Goal: Task Accomplishment & Management: Use online tool/utility

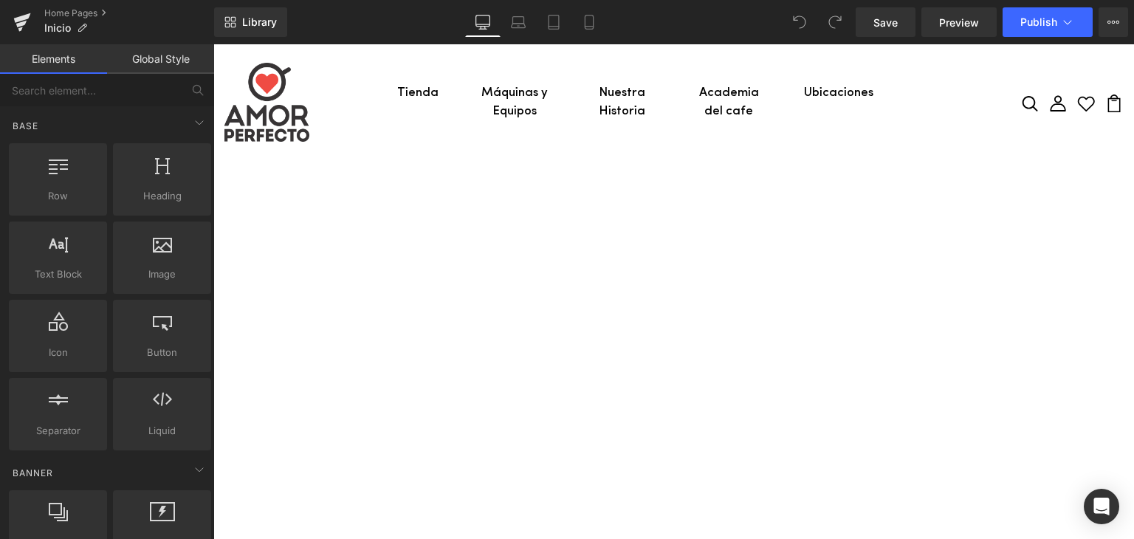
click at [323, 43] on div "Library Desktop Desktop Laptop Tablet Mobile Save Preview Publish Scheduled Vie…" at bounding box center [674, 22] width 920 height 44
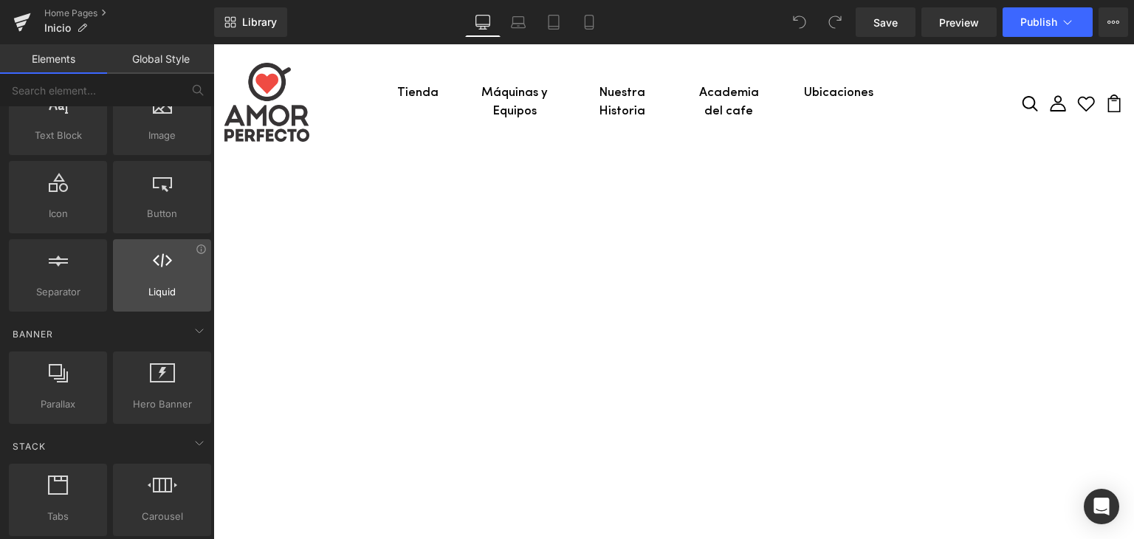
scroll to position [148, 0]
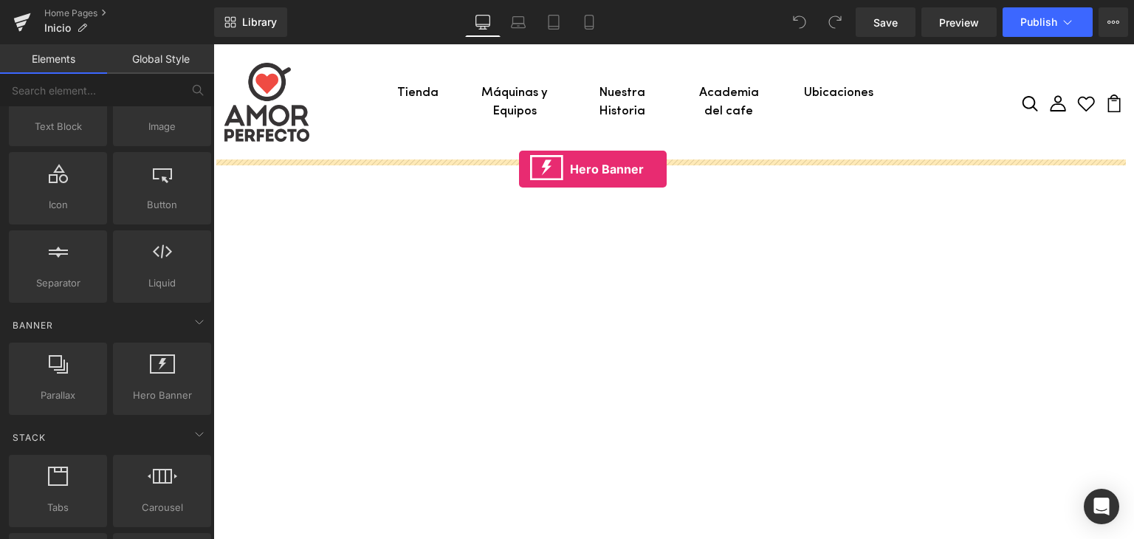
drag, startPoint x: 356, startPoint y: 429, endPoint x: 519, endPoint y: 169, distance: 307.0
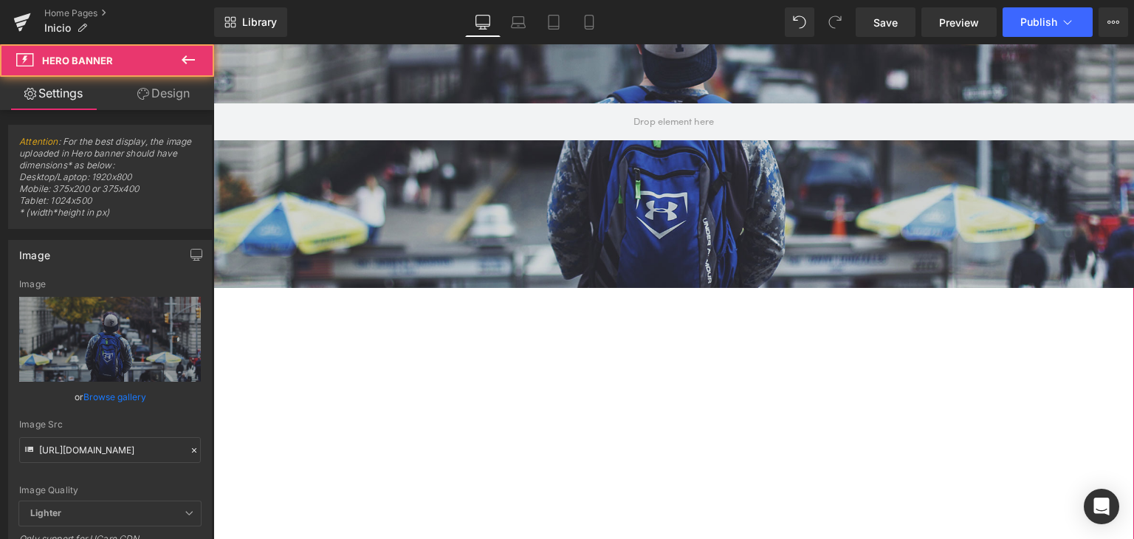
scroll to position [222, 0]
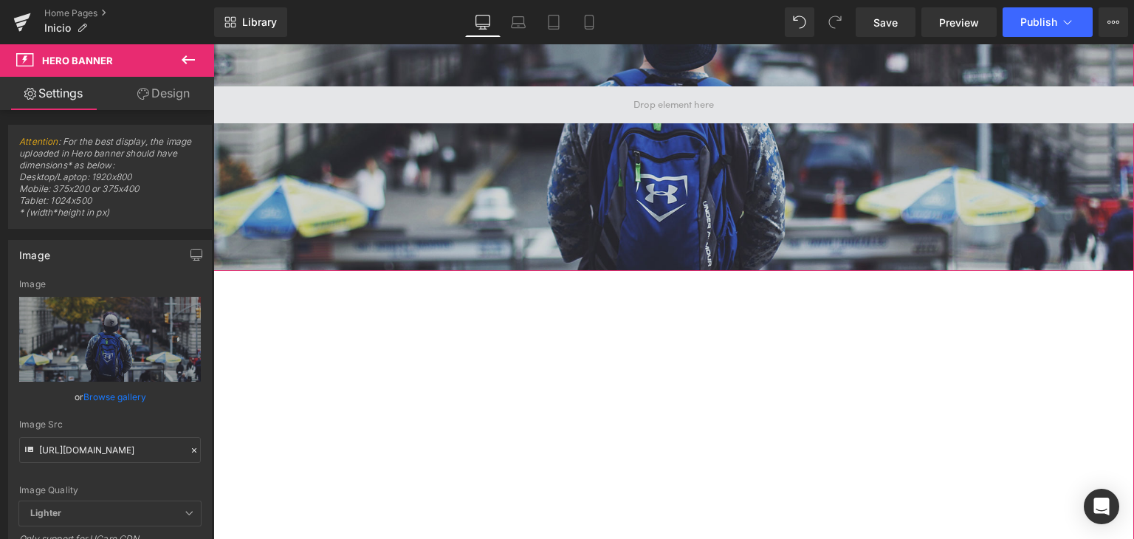
click at [640, 120] on span at bounding box center [673, 104] width 921 height 37
click at [560, 101] on span at bounding box center [673, 104] width 921 height 37
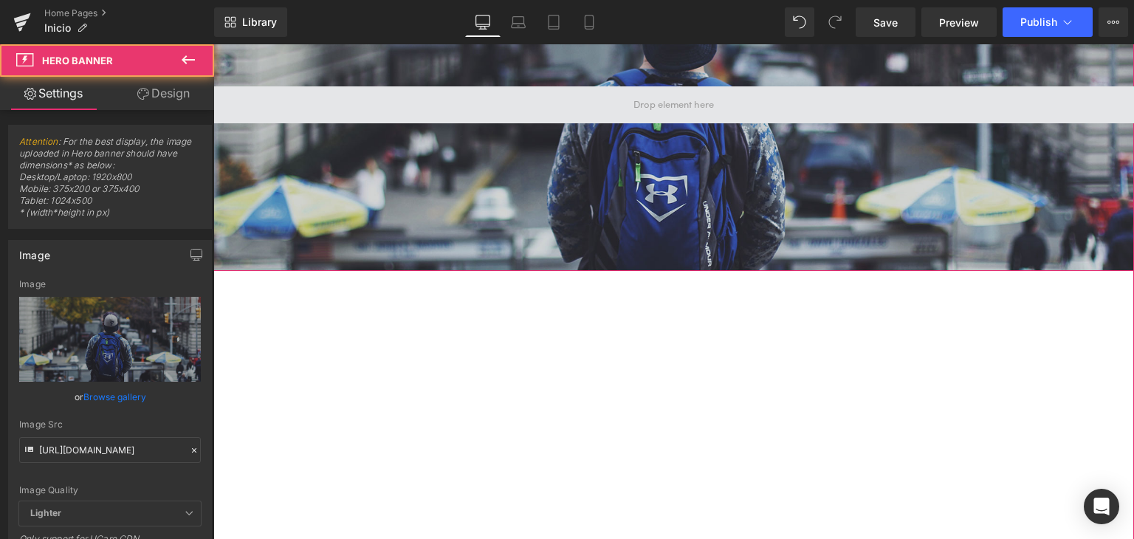
click at [700, 97] on span at bounding box center [674, 105] width 91 height 22
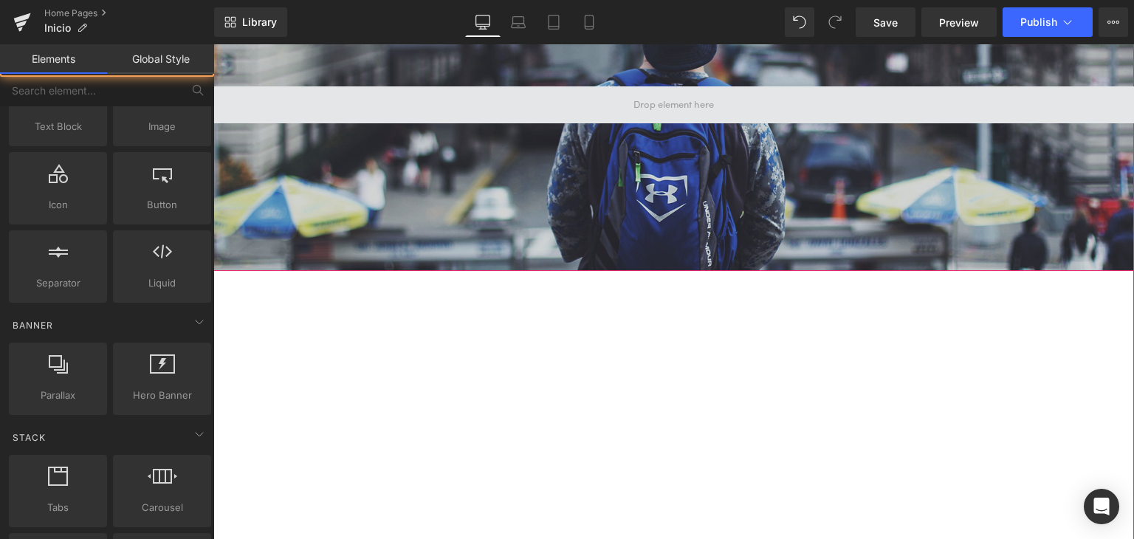
click at [700, 97] on span at bounding box center [674, 105] width 91 height 22
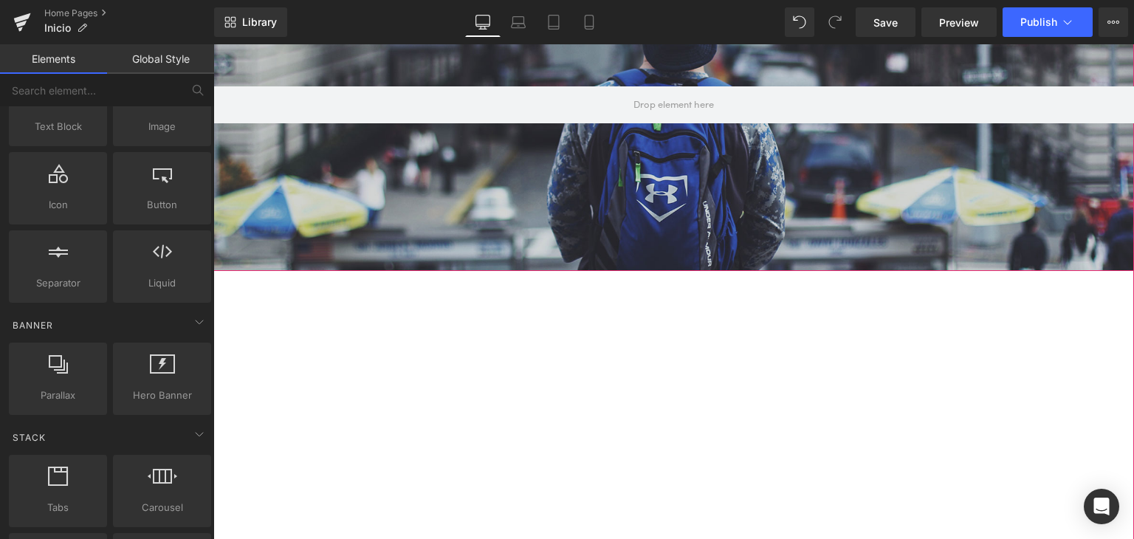
click at [363, 225] on div at bounding box center [673, 105] width 921 height 332
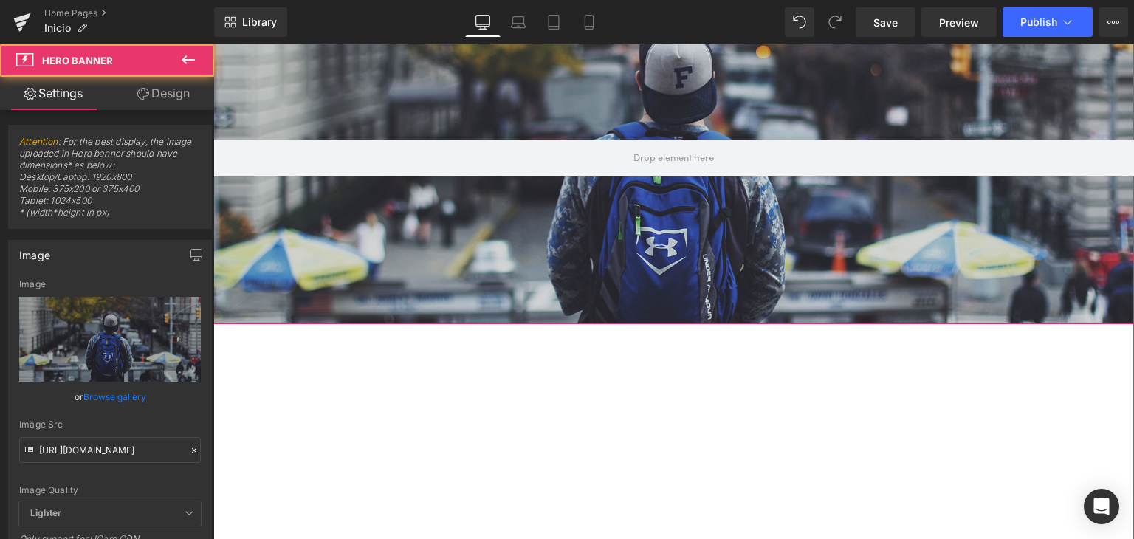
scroll to position [0, 0]
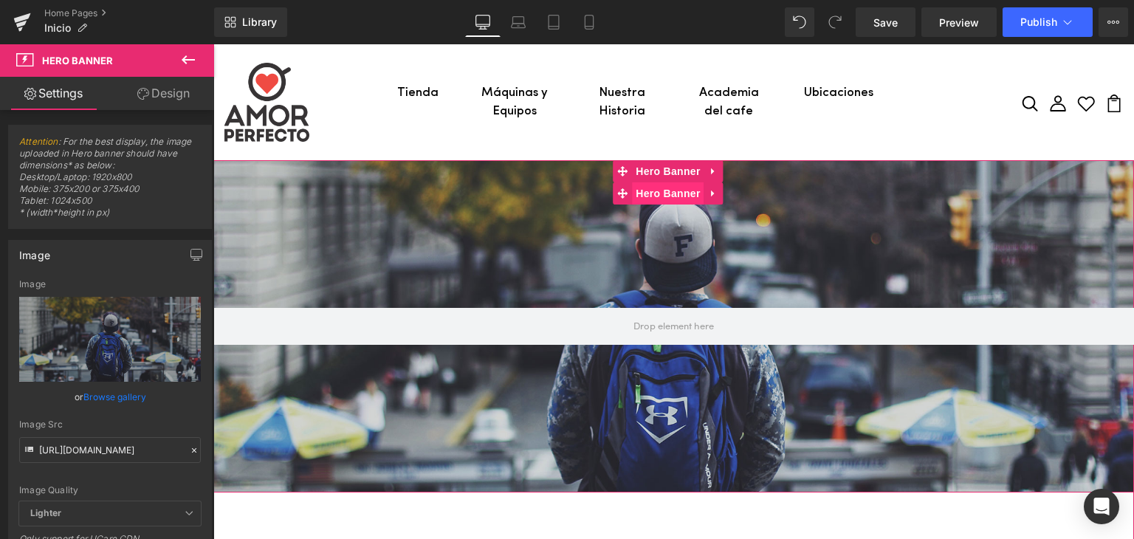
click at [665, 185] on span "Hero Banner" at bounding box center [668, 193] width 72 height 22
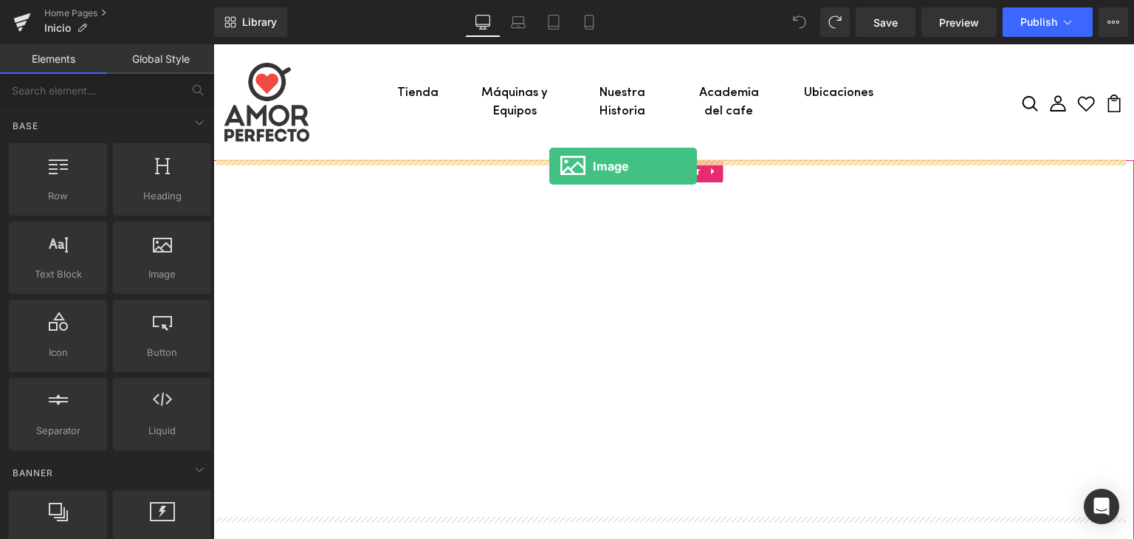
drag, startPoint x: 219, startPoint y: 254, endPoint x: 549, endPoint y: 166, distance: 341.6
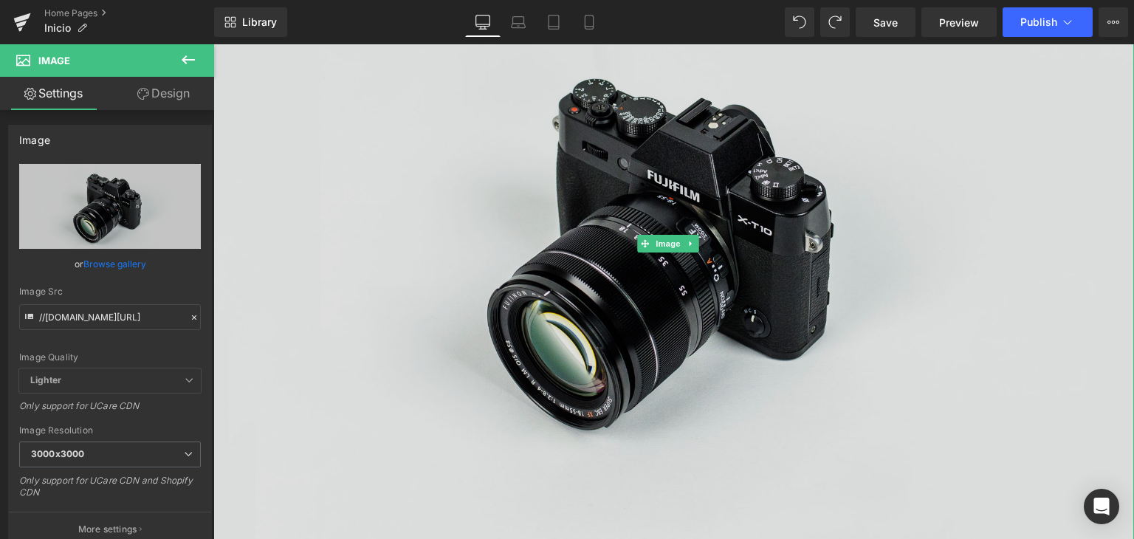
scroll to position [369, 0]
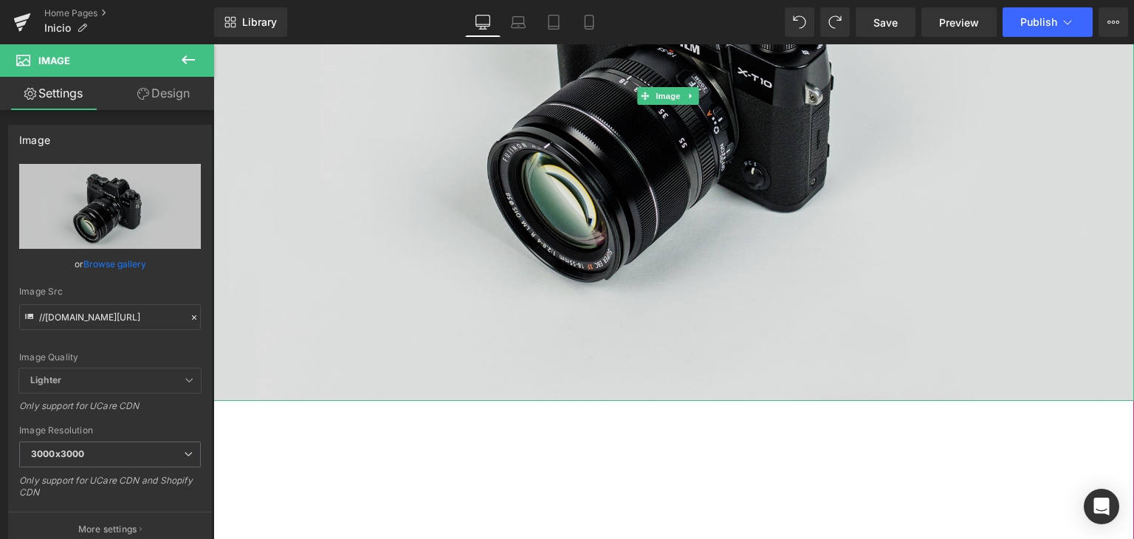
click at [570, 235] on img at bounding box center [673, 96] width 921 height 610
drag, startPoint x: 225, startPoint y: 392, endPoint x: 256, endPoint y: 355, distance: 47.8
click at [256, 355] on div "Image" at bounding box center [673, 96] width 921 height 610
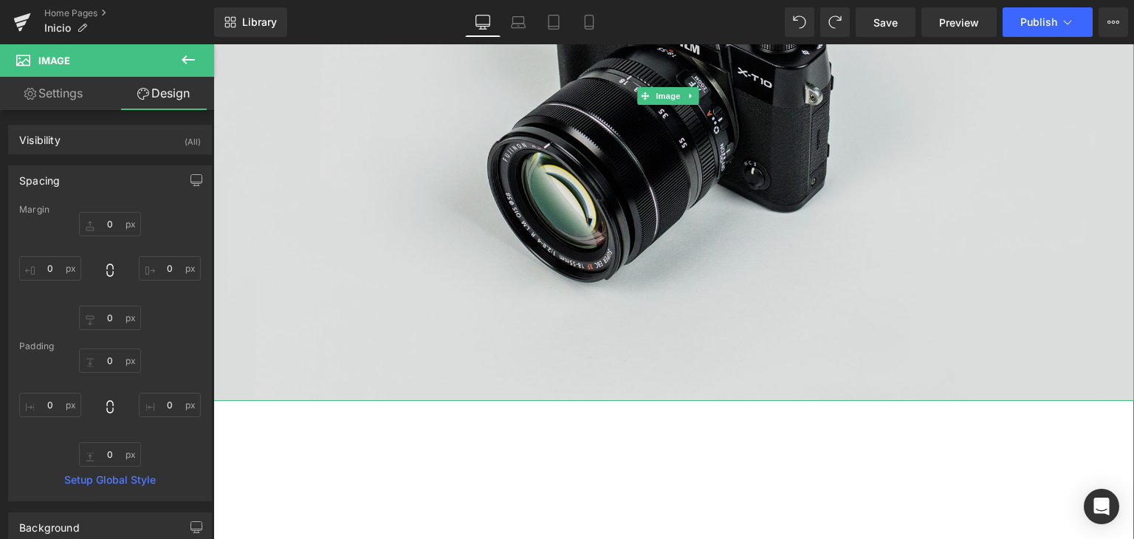
click at [424, 311] on img at bounding box center [673, 96] width 921 height 610
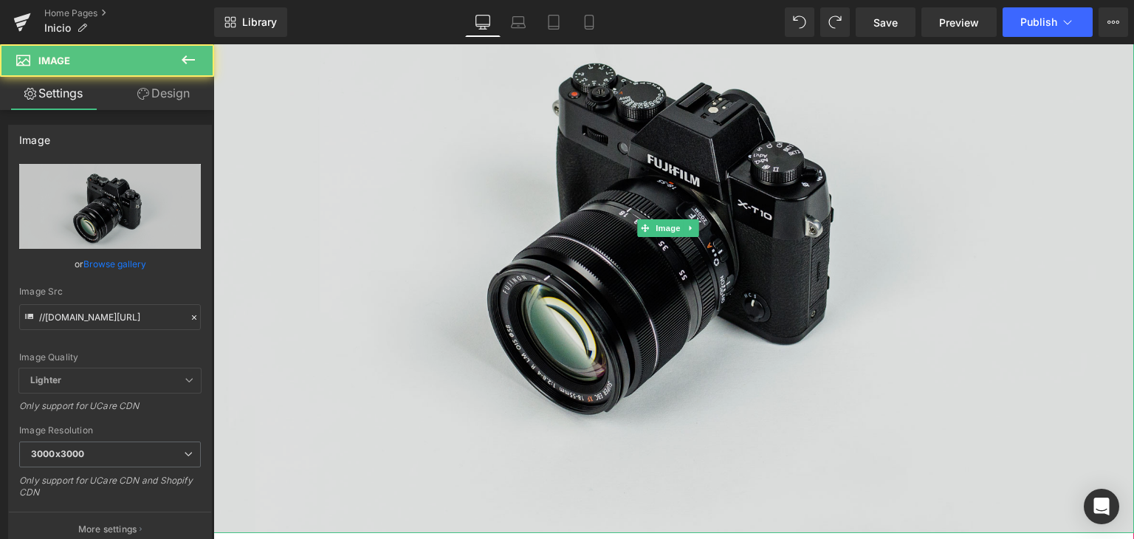
scroll to position [74, 0]
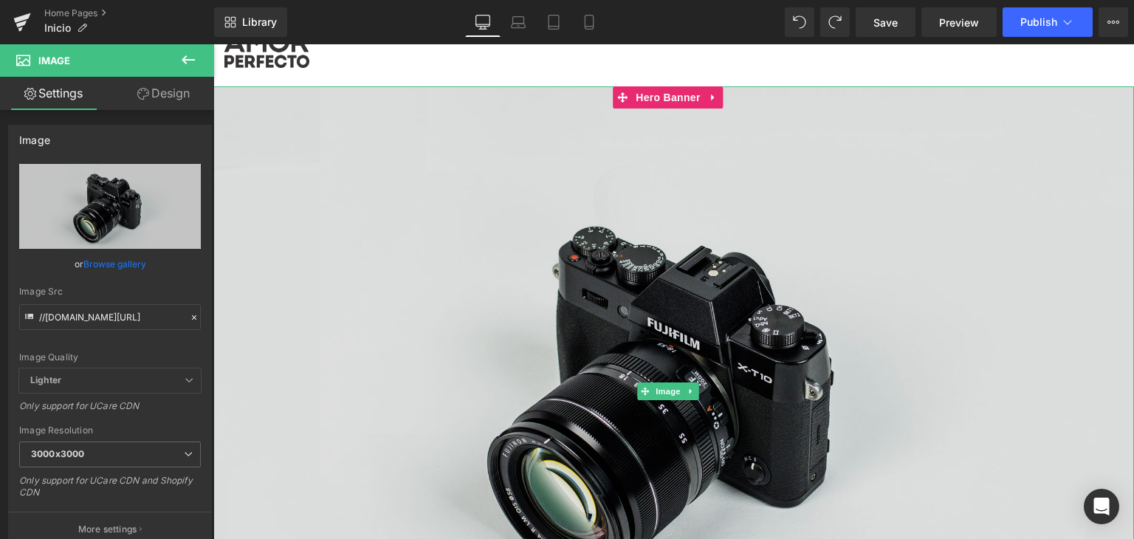
click at [499, 257] on img at bounding box center [673, 391] width 921 height 610
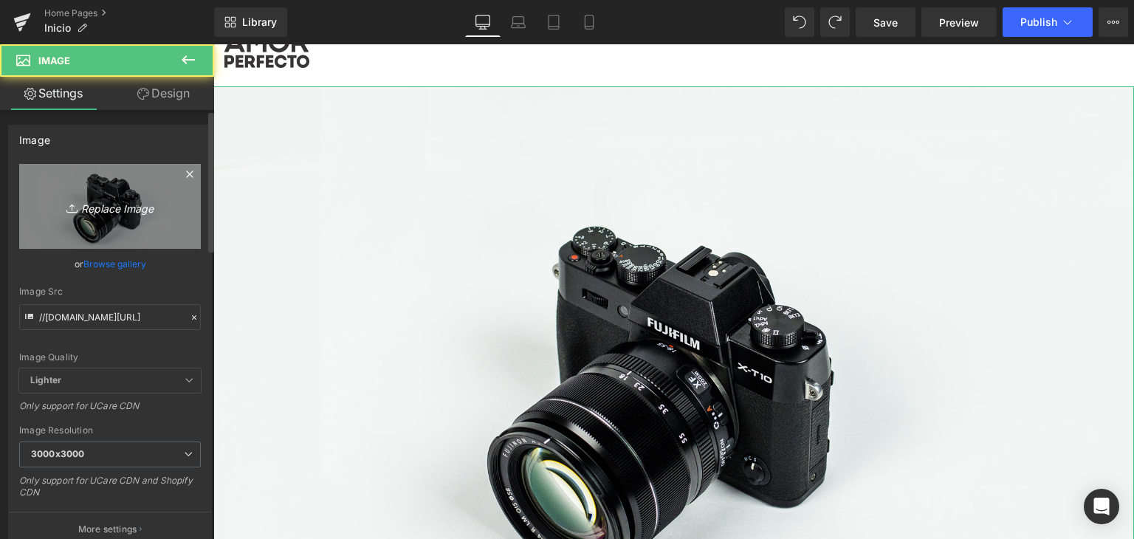
click at [93, 220] on link "Replace Image" at bounding box center [110, 206] width 182 height 85
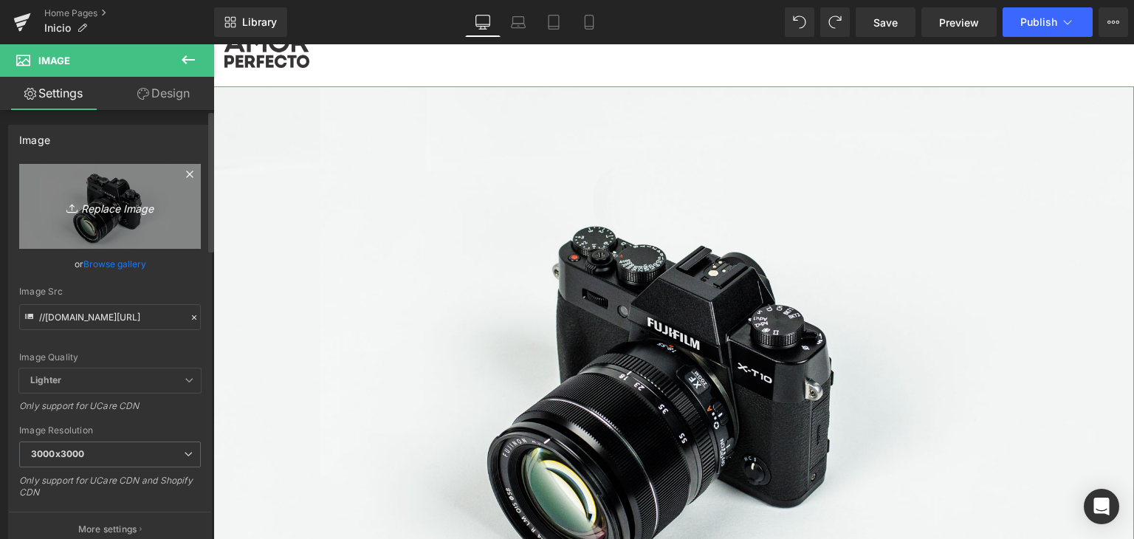
type input "C:\fakepath\WhatsApp Image [DATE] 8.31.28 AM.jpeg"
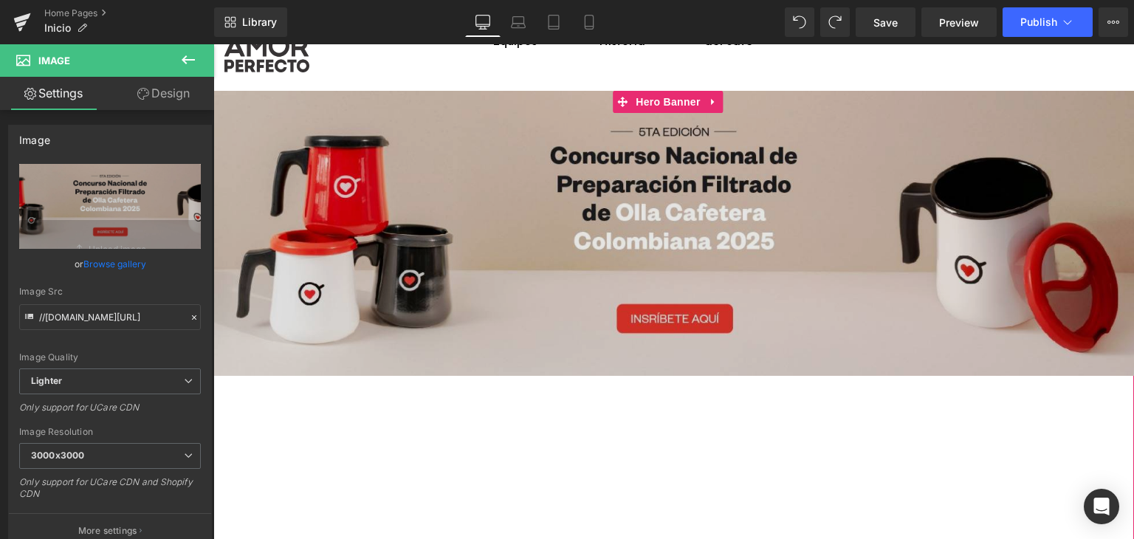
scroll to position [0, 0]
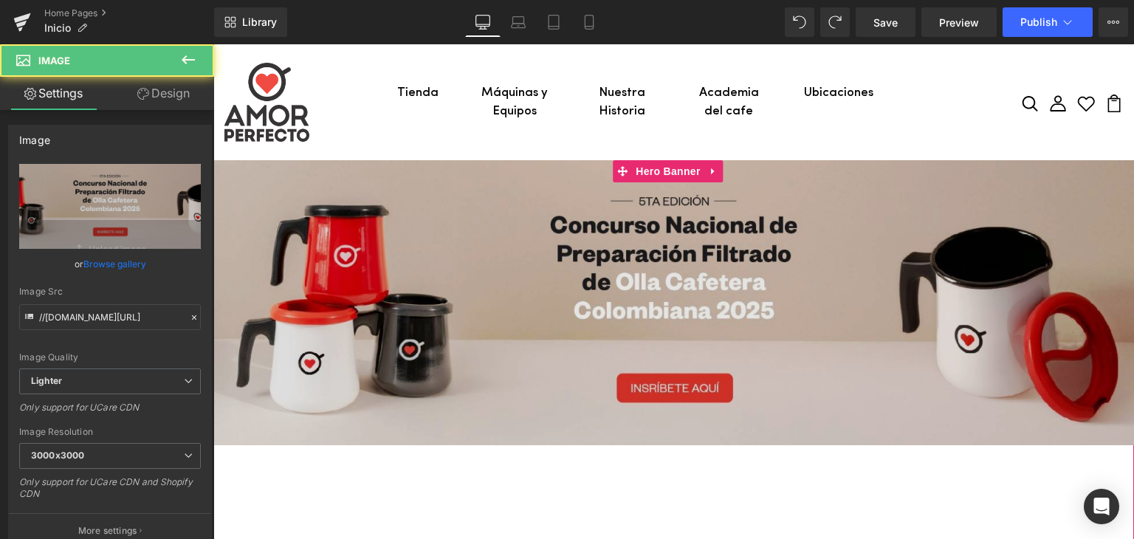
click at [521, 246] on img at bounding box center [673, 302] width 921 height 285
